Goal: Information Seeking & Learning: Learn about a topic

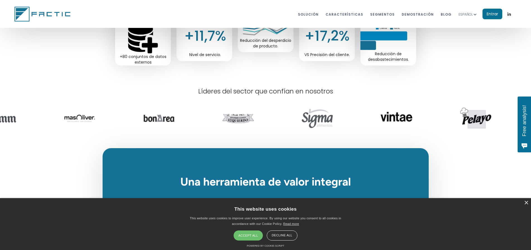
scroll to position [307, 0]
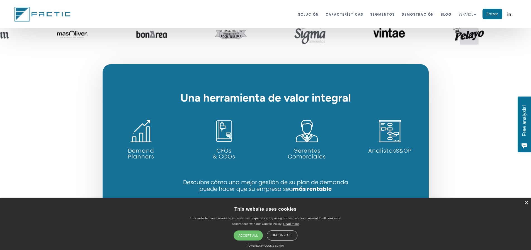
click at [251, 234] on div "Accept all" at bounding box center [248, 235] width 29 height 10
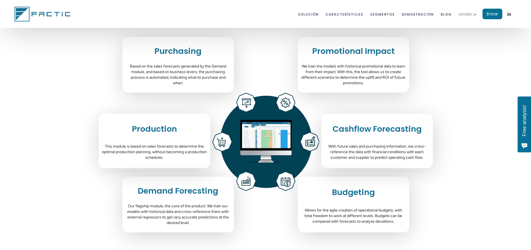
scroll to position [1841, 0]
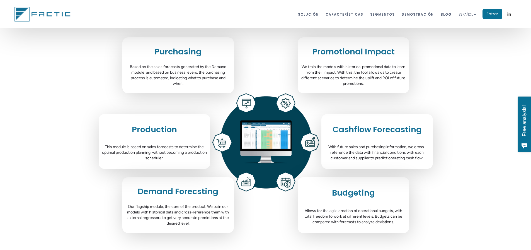
click at [174, 186] on h2 "Demand Forecsting" at bounding box center [178, 191] width 81 height 10
click at [175, 186] on h2 "Demand Forecsting" at bounding box center [178, 191] width 81 height 10
click at [208, 186] on h2 "Demand Forecsting" at bounding box center [178, 191] width 81 height 10
drag, startPoint x: 136, startPoint y: 180, endPoint x: 225, endPoint y: 184, distance: 88.6
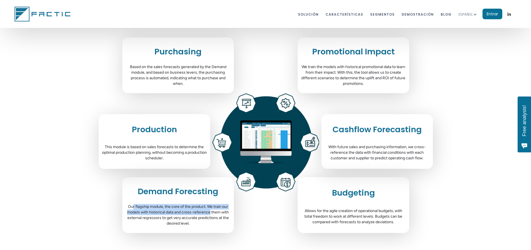
click at [225, 204] on div "Our flagship module, the core of the product. We train our models with historic…" at bounding box center [178, 215] width 106 height 22
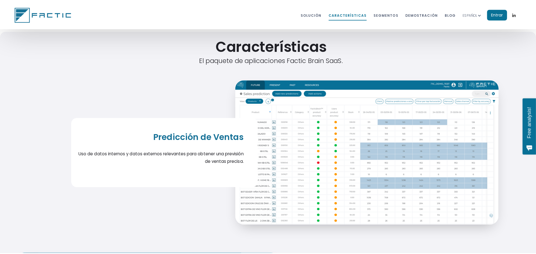
scroll to position [2036, 0]
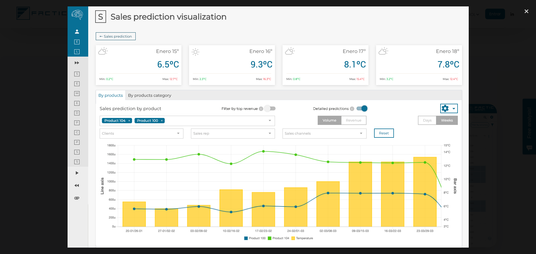
click at [32, 99] on div at bounding box center [268, 127] width 536 height 244
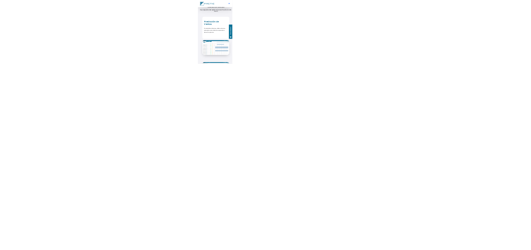
scroll to position [3222, 0]
